Goal: Transaction & Acquisition: Book appointment/travel/reservation

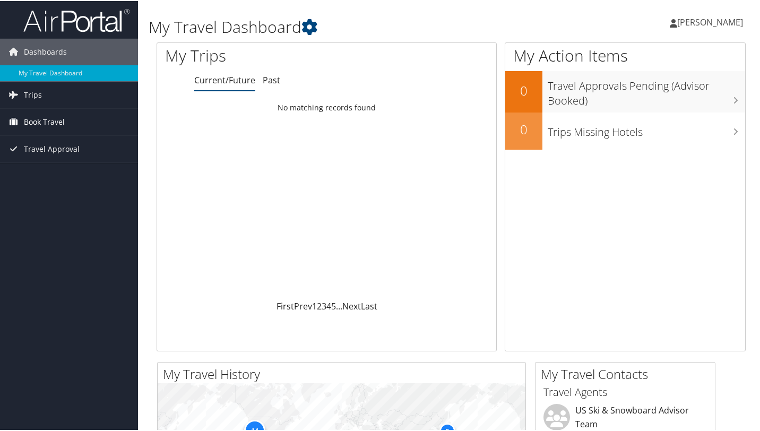
click at [34, 123] on span "Book Travel" at bounding box center [44, 121] width 41 height 27
click at [50, 90] on link "Trips" at bounding box center [69, 94] width 138 height 27
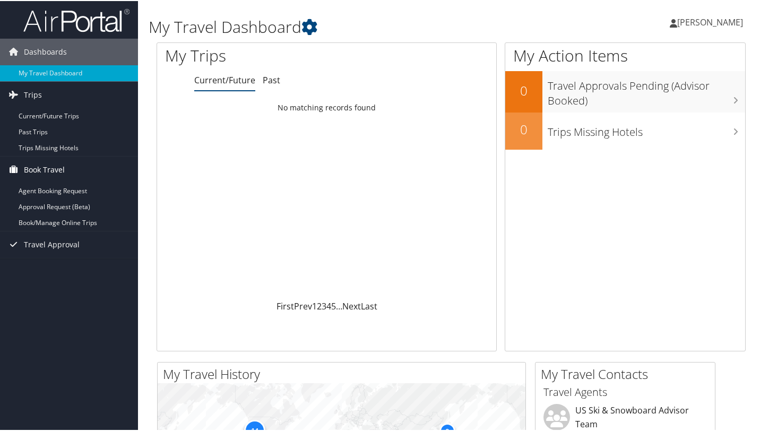
click at [57, 169] on span "Book Travel" at bounding box center [44, 168] width 41 height 27
click at [57, 170] on span "Book Travel" at bounding box center [44, 168] width 41 height 27
click at [43, 225] on link "Book/Manage Online Trips" at bounding box center [69, 222] width 138 height 16
